Goal: Task Accomplishment & Management: Use online tool/utility

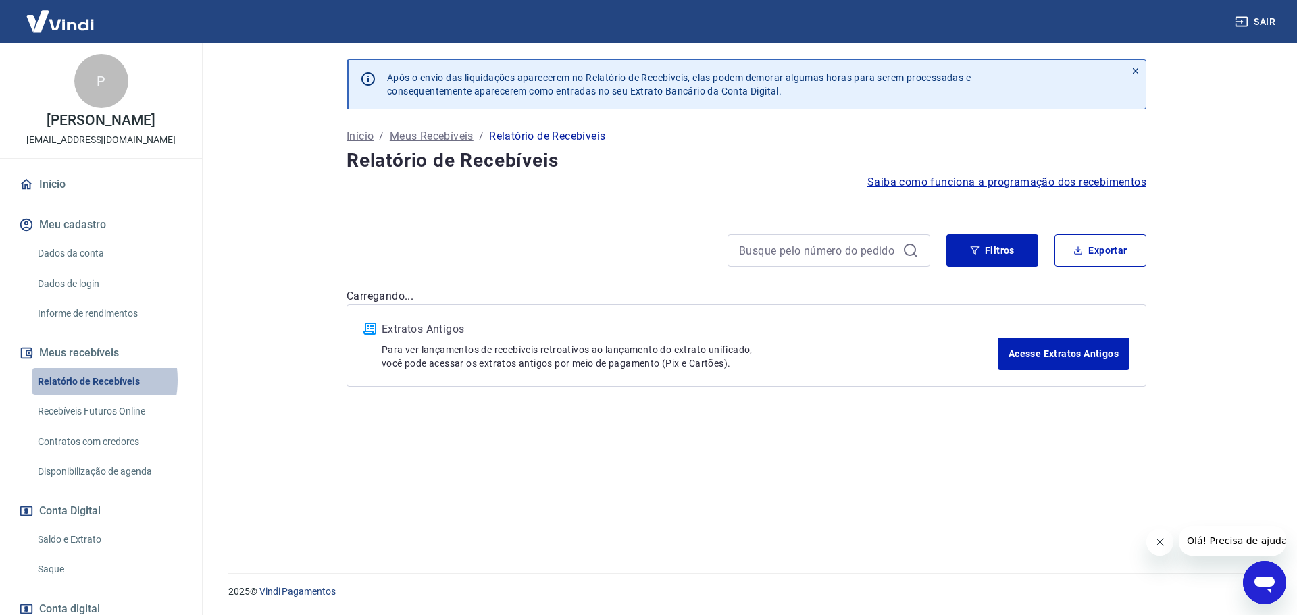
click at [81, 394] on link "Relatório de Recebíveis" at bounding box center [108, 382] width 153 height 28
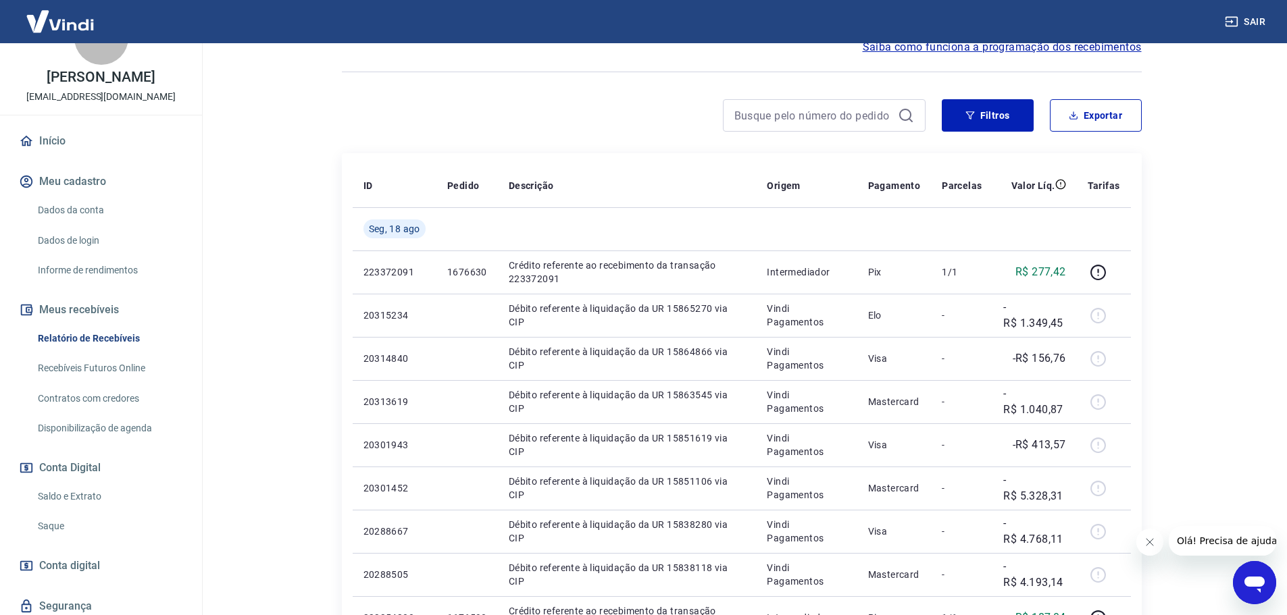
scroll to position [68, 0]
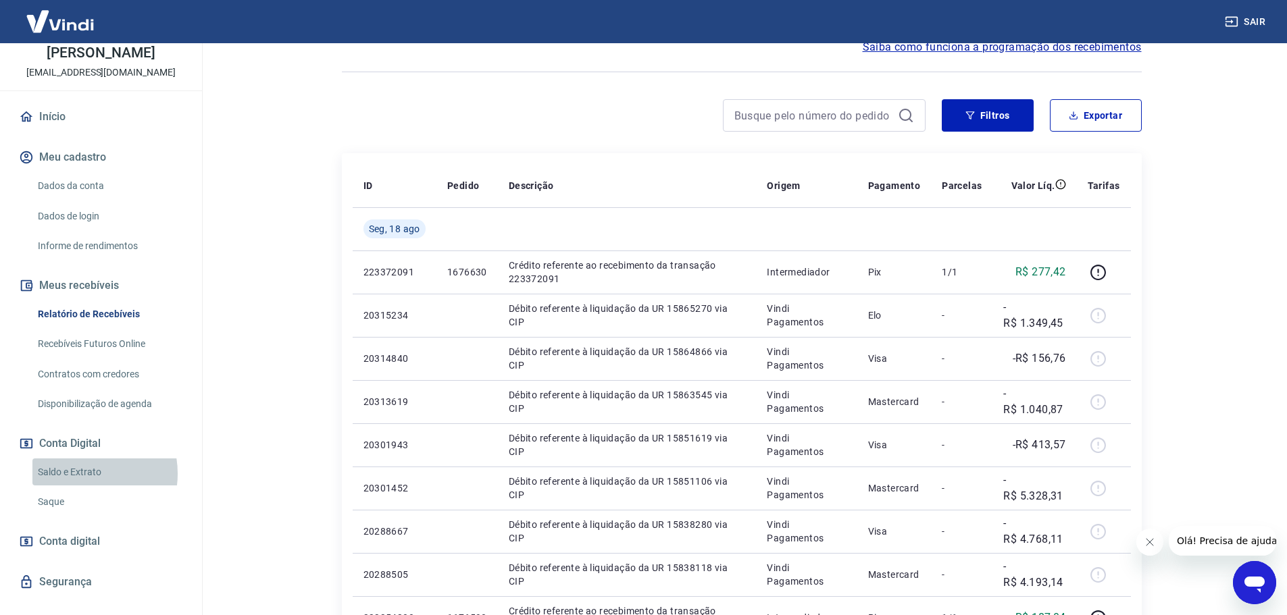
click at [84, 486] on link "Saldo e Extrato" at bounding box center [108, 473] width 153 height 28
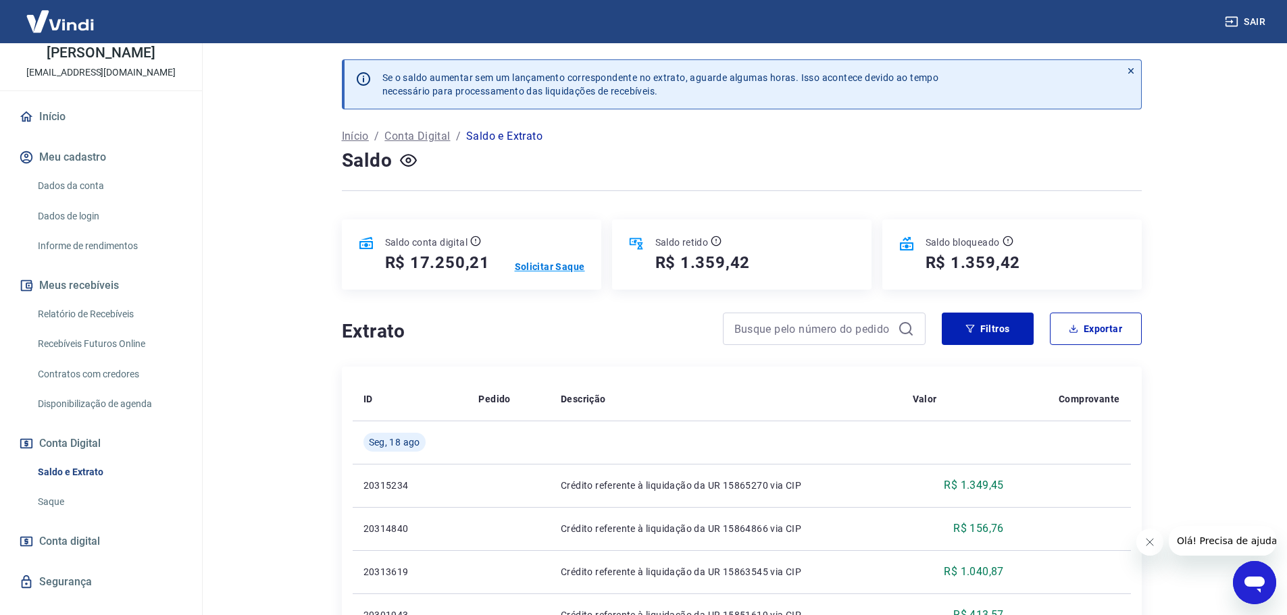
click at [547, 264] on p "Solicitar Saque" at bounding box center [550, 267] width 70 height 14
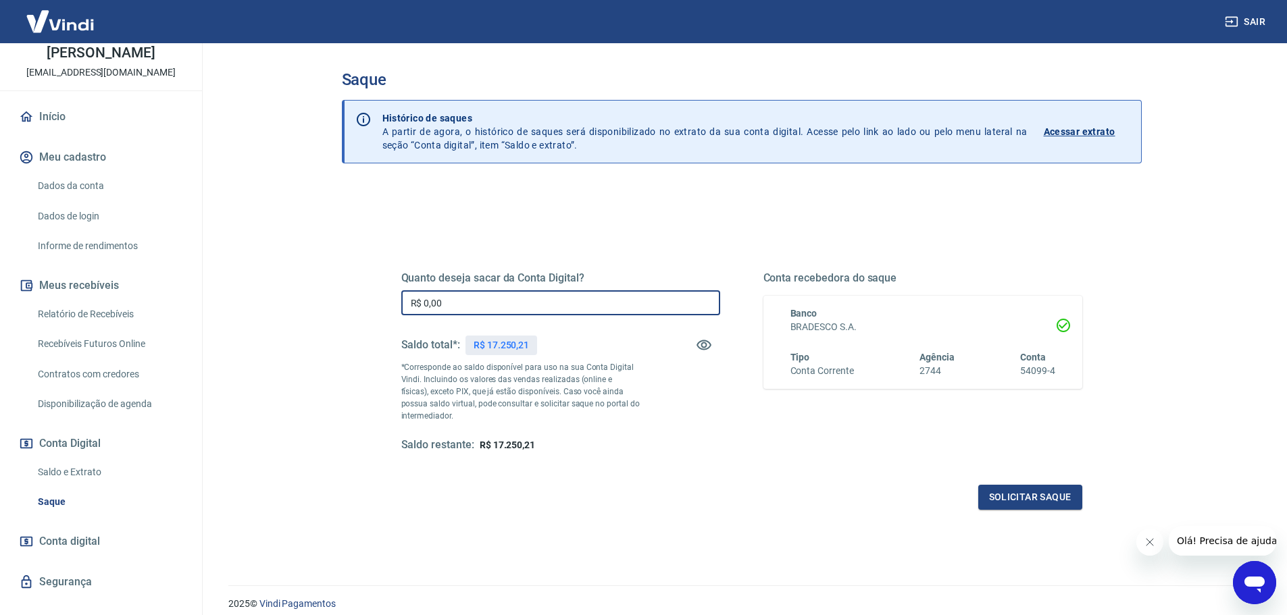
drag, startPoint x: 440, startPoint y: 300, endPoint x: 374, endPoint y: 299, distance: 66.9
click at [375, 299] on div "Quanto deseja sacar da Conta Digital? R$ 0,00 ​ Saldo total*: R$ 17.250,21 *Cor…" at bounding box center [742, 369] width 746 height 314
type input "R$ 17.250,21"
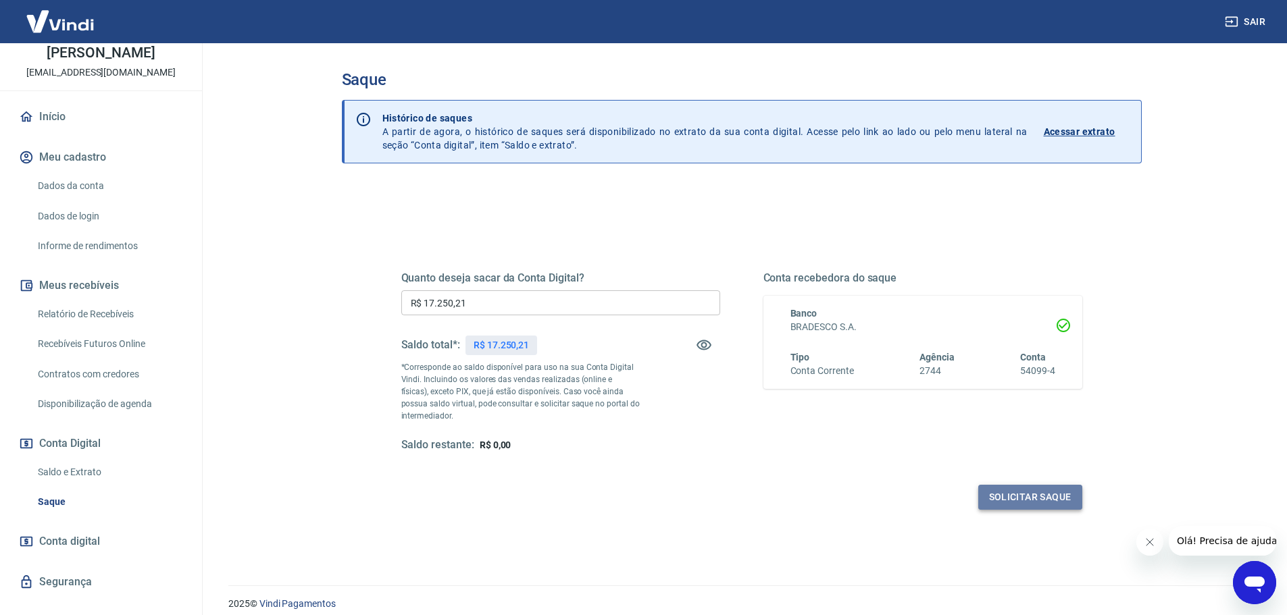
click at [999, 498] on button "Solicitar saque" at bounding box center [1030, 497] width 104 height 25
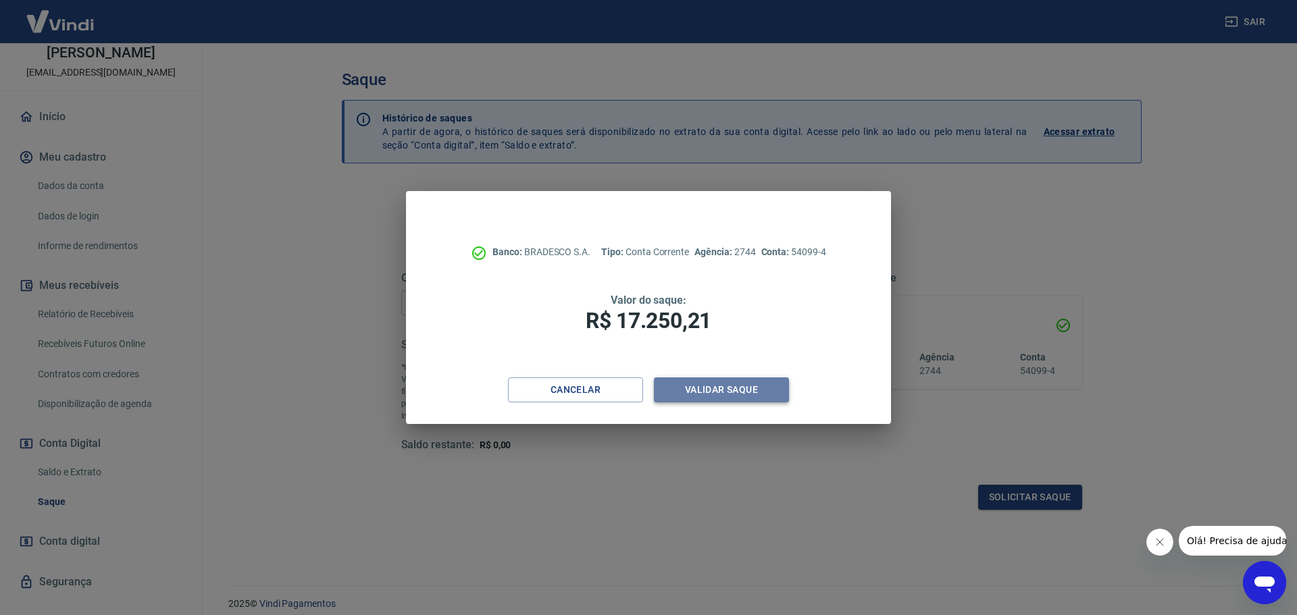
click at [726, 387] on button "Validar saque" at bounding box center [721, 390] width 135 height 25
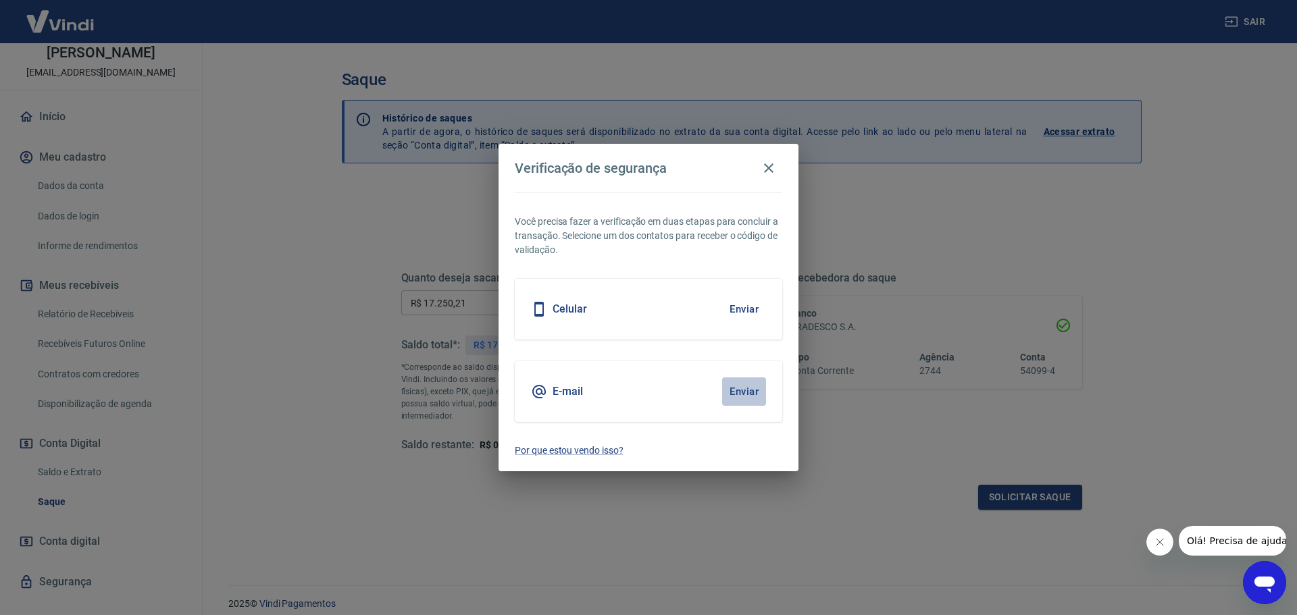
click at [748, 394] on button "Enviar" at bounding box center [744, 392] width 44 height 28
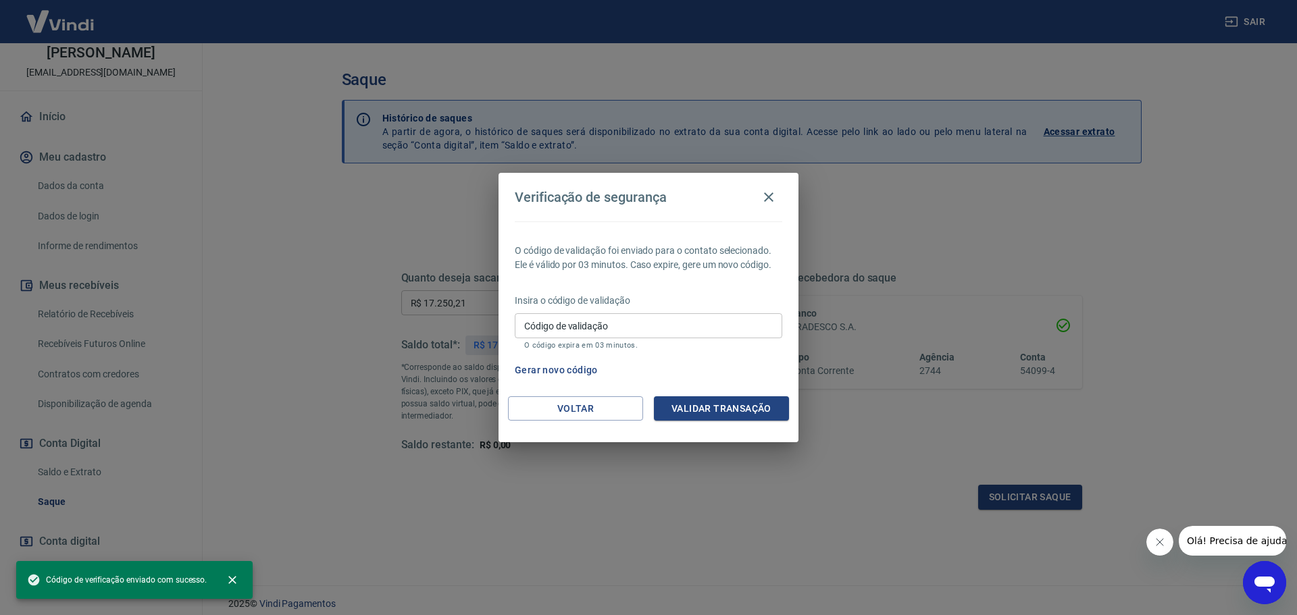
click at [641, 326] on input "Código de validação" at bounding box center [648, 325] width 267 height 25
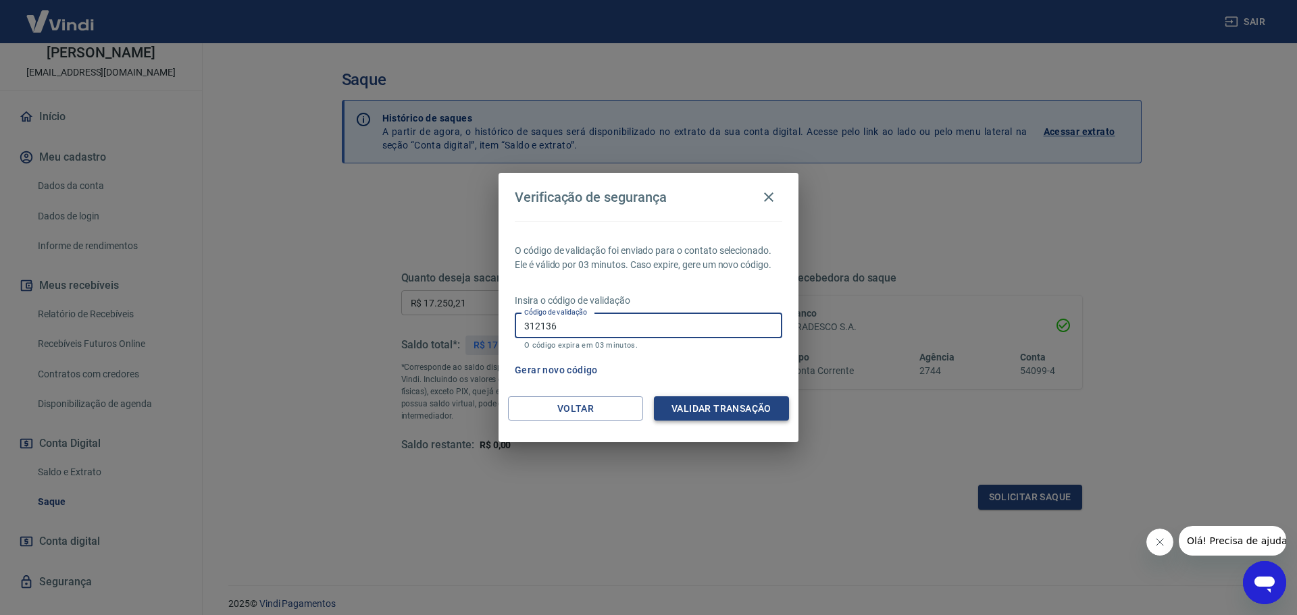
type input "312136"
click at [740, 409] on button "Validar transação" at bounding box center [721, 408] width 135 height 25
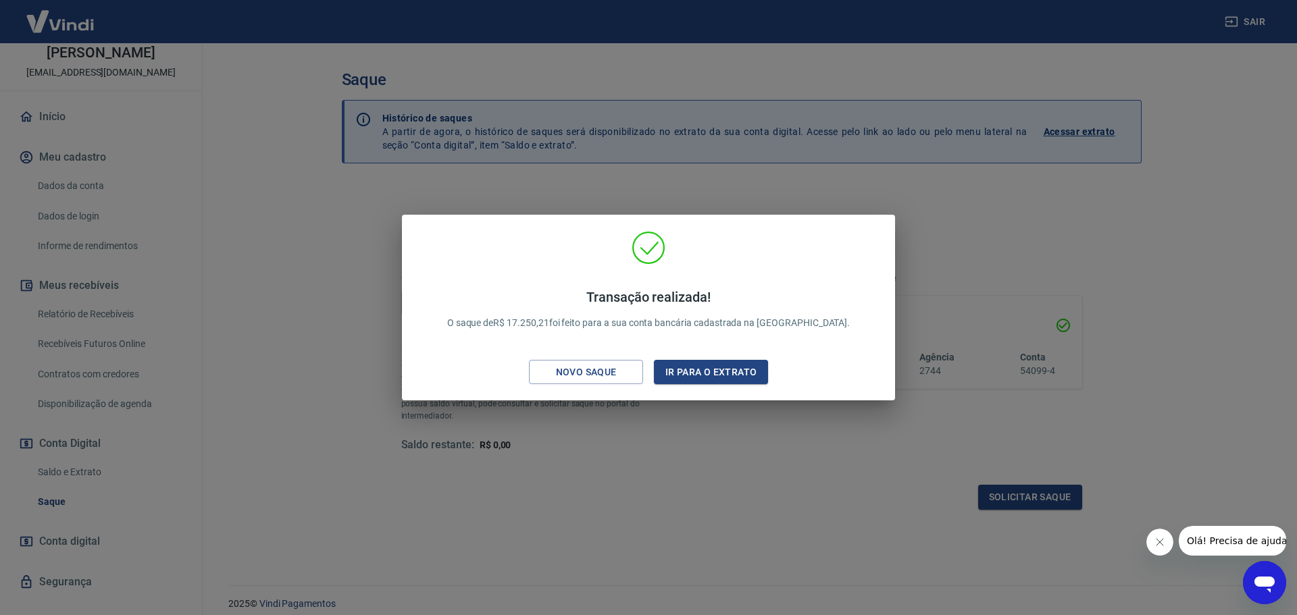
click at [791, 436] on div "Transação realizada! O saque de R$ 17.250,21 foi feito para a sua conta bancári…" at bounding box center [648, 307] width 1297 height 615
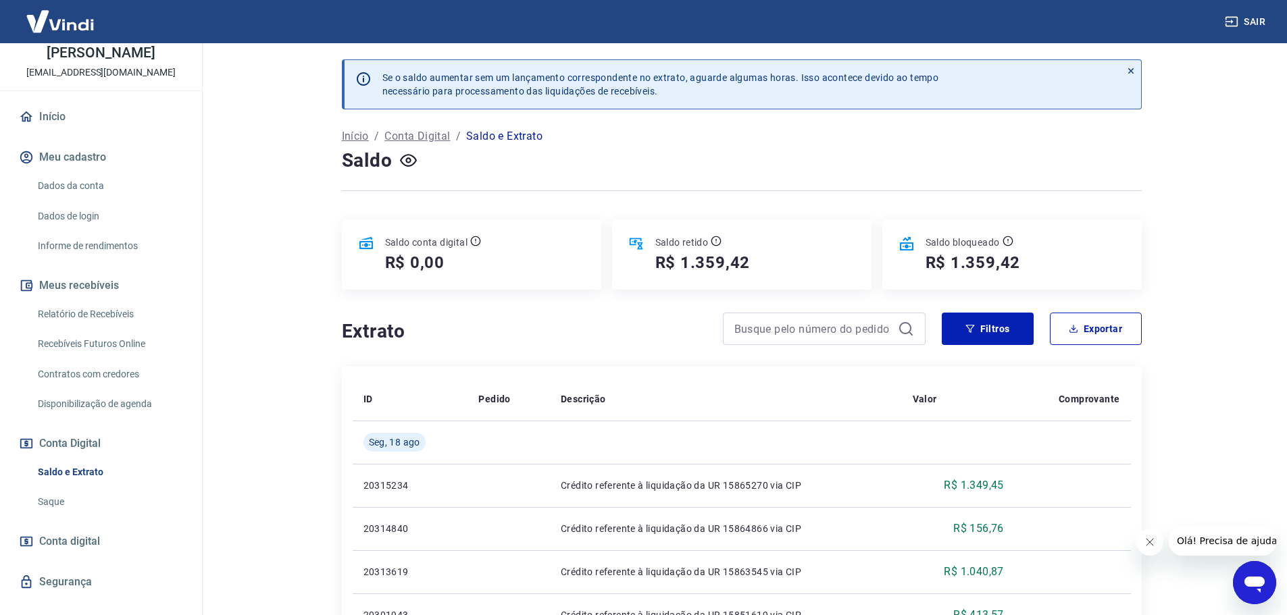
click at [67, 482] on link "Saldo e Extrato" at bounding box center [108, 473] width 153 height 28
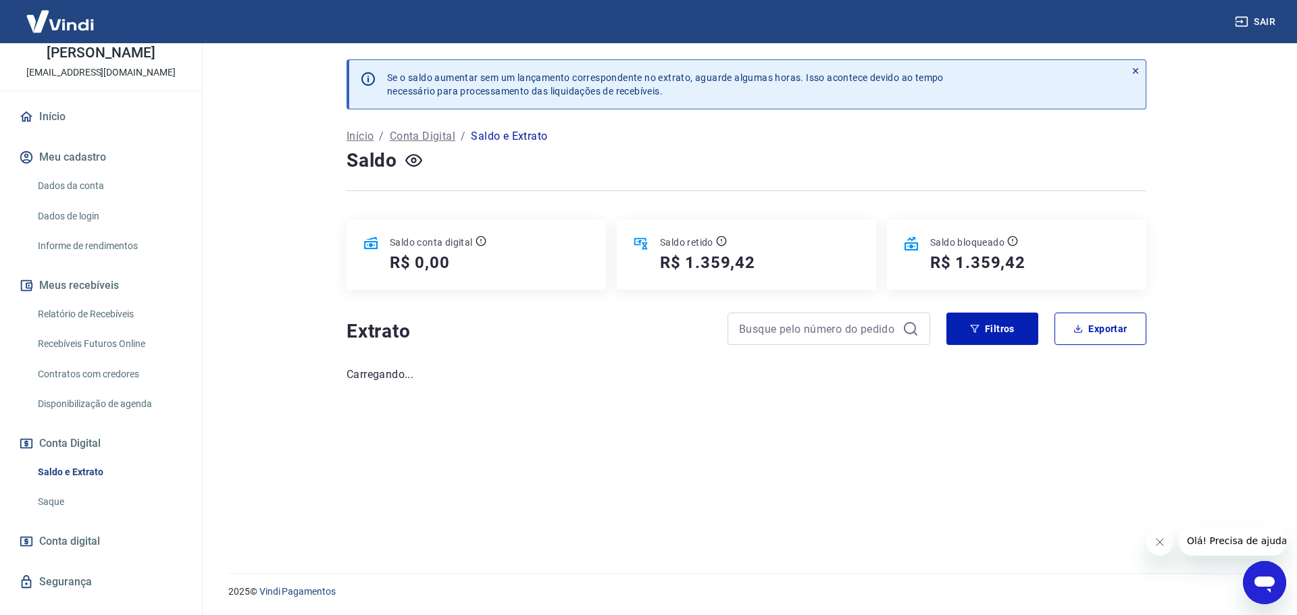
click at [71, 328] on link "Relatório de Recebíveis" at bounding box center [108, 315] width 153 height 28
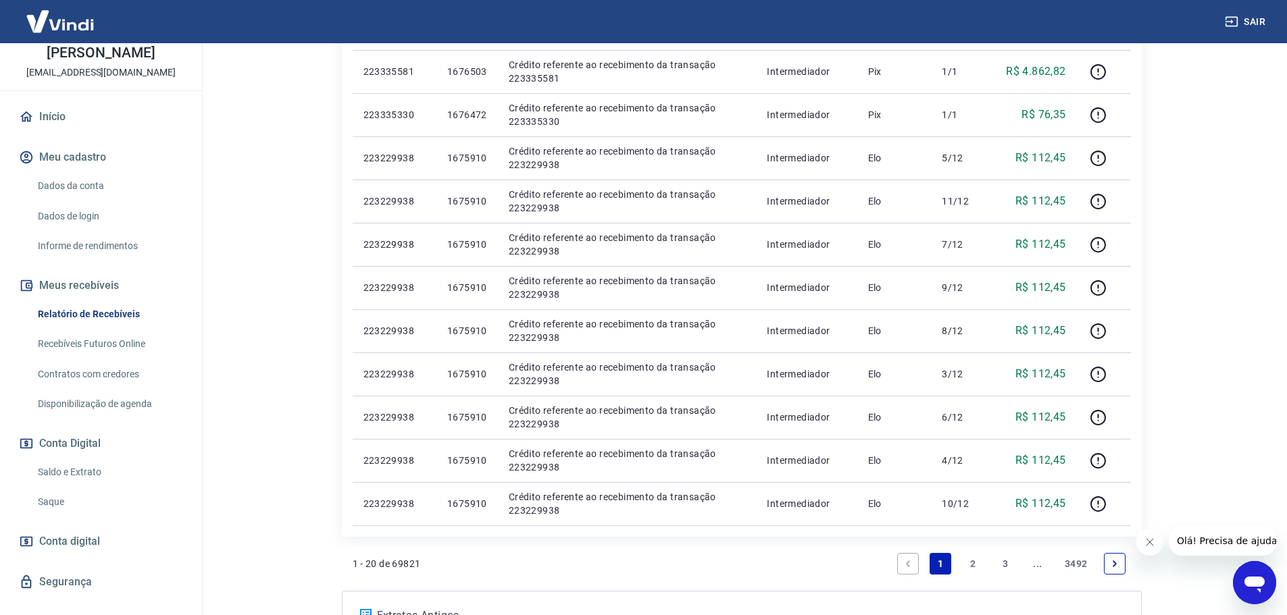
scroll to position [722, 0]
